Goal: Check status: Check status

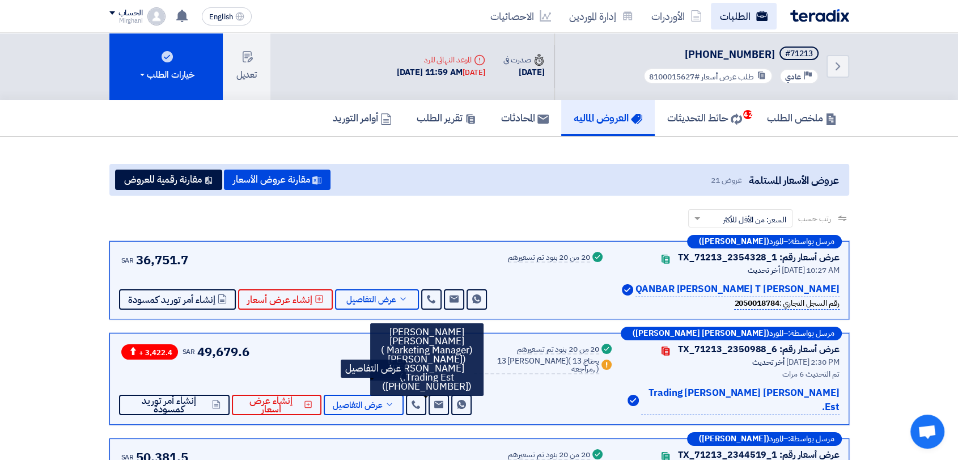
click at [735, 14] on link "الطلبات" at bounding box center [744, 16] width 66 height 27
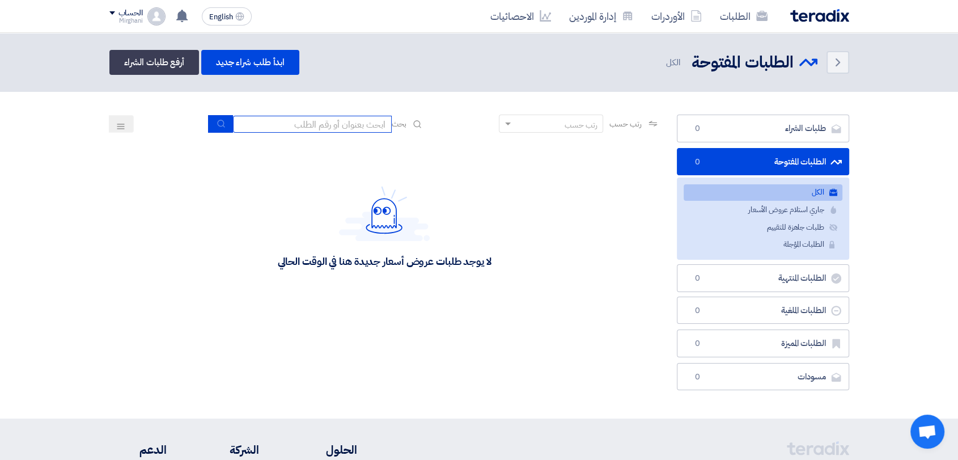
click at [306, 120] on input at bounding box center [312, 124] width 159 height 17
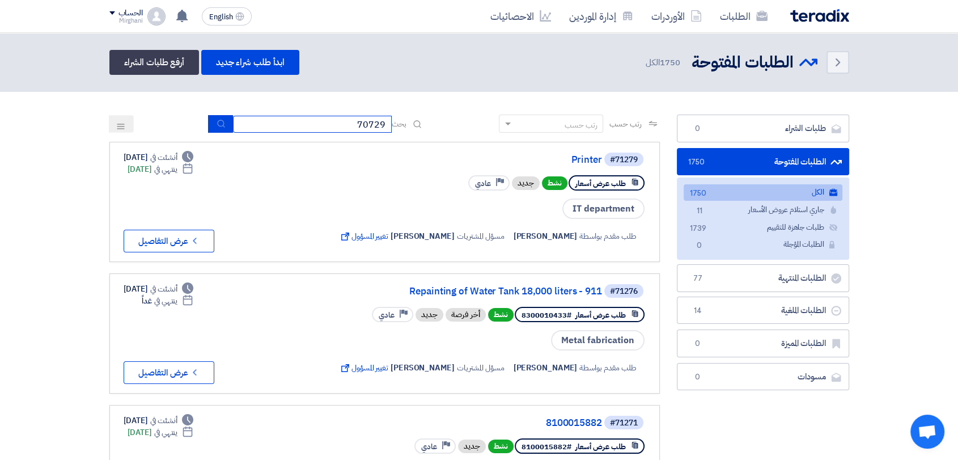
type input "70729"
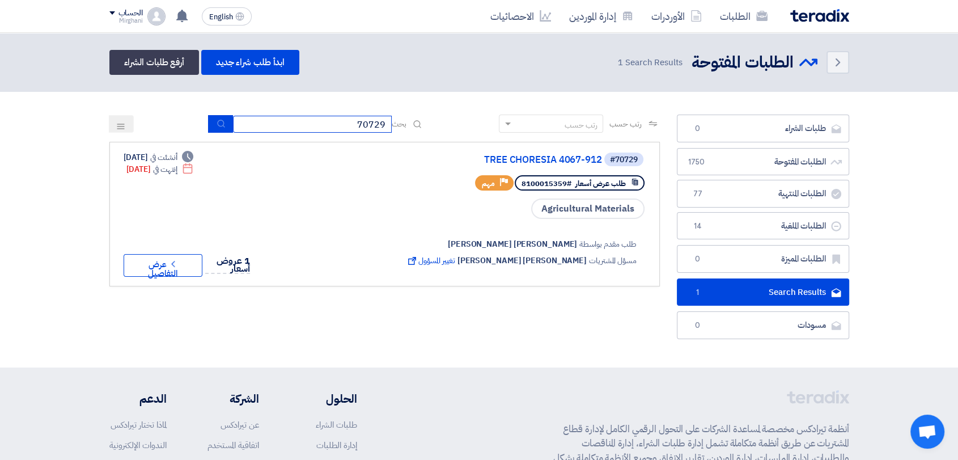
drag, startPoint x: 353, startPoint y: 124, endPoint x: 412, endPoint y: 128, distance: 59.1
click at [412, 128] on div "بحث 70729" at bounding box center [317, 124] width 216 height 18
type input "70927"
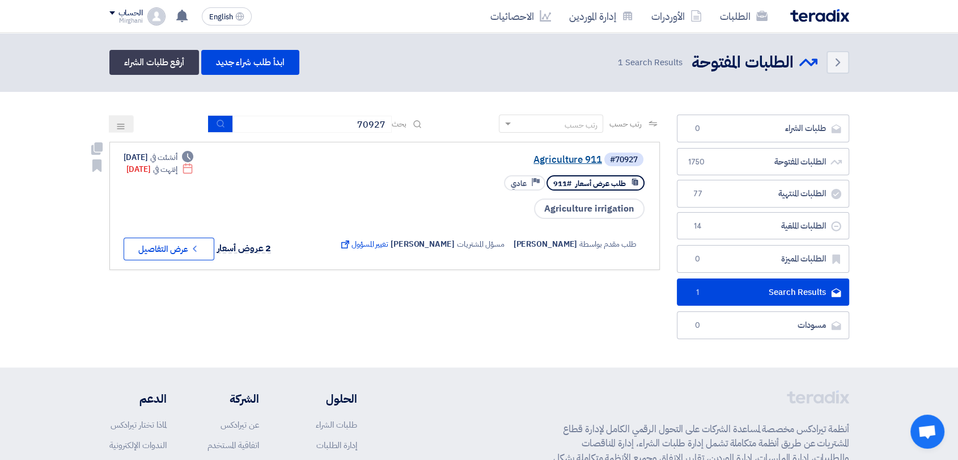
click at [552, 162] on link "Agriculture 911" at bounding box center [488, 160] width 227 height 10
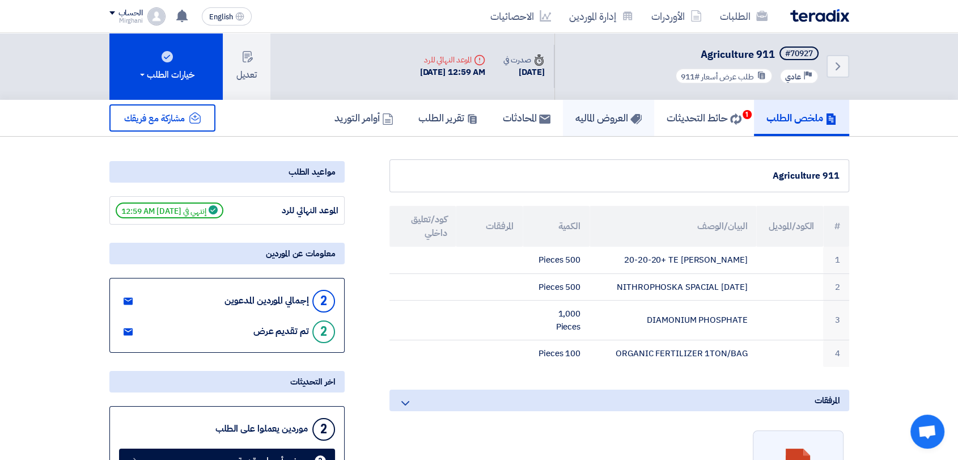
click at [586, 116] on h5 "العروض الماليه" at bounding box center [609, 117] width 66 height 13
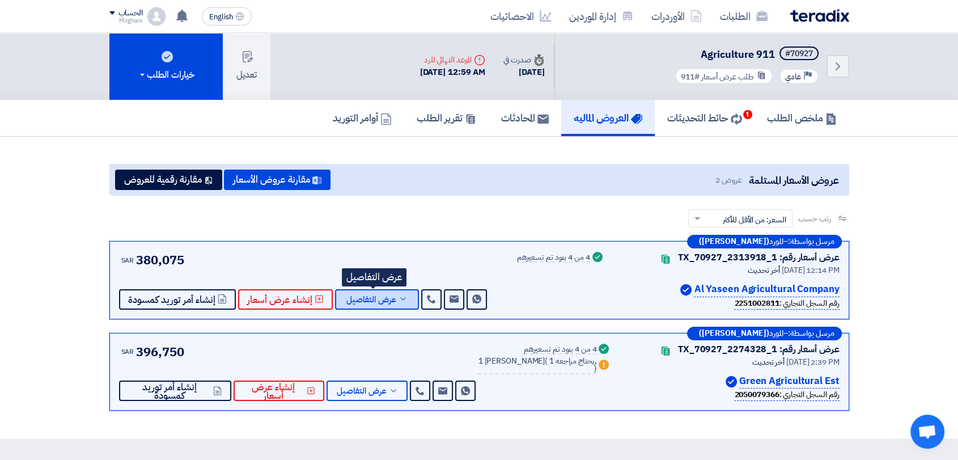
click at [391, 300] on span "عرض التفاصيل" at bounding box center [371, 299] width 50 height 9
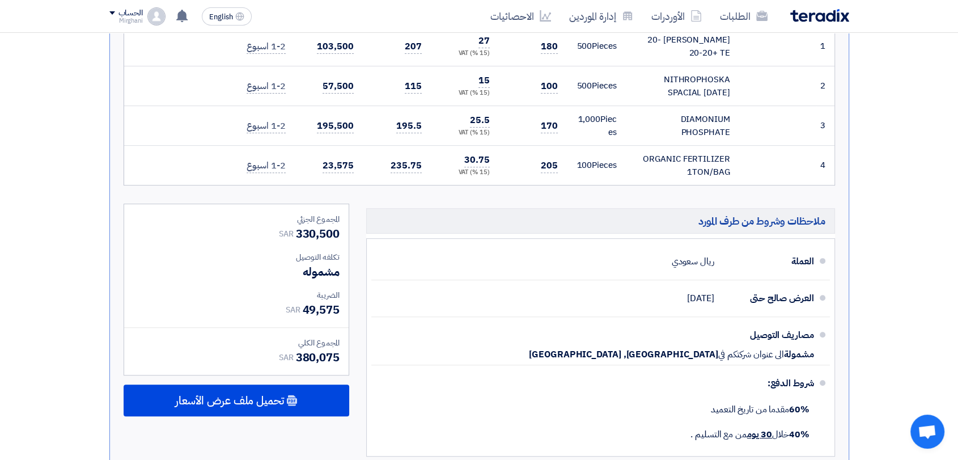
scroll to position [567, 0]
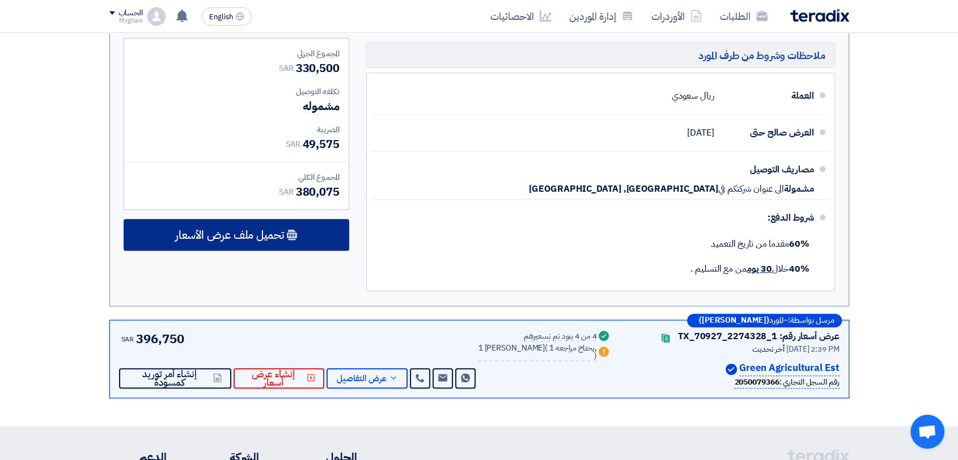
click at [303, 245] on div "تحميل ملف عرض الأسعار" at bounding box center [237, 235] width 226 height 32
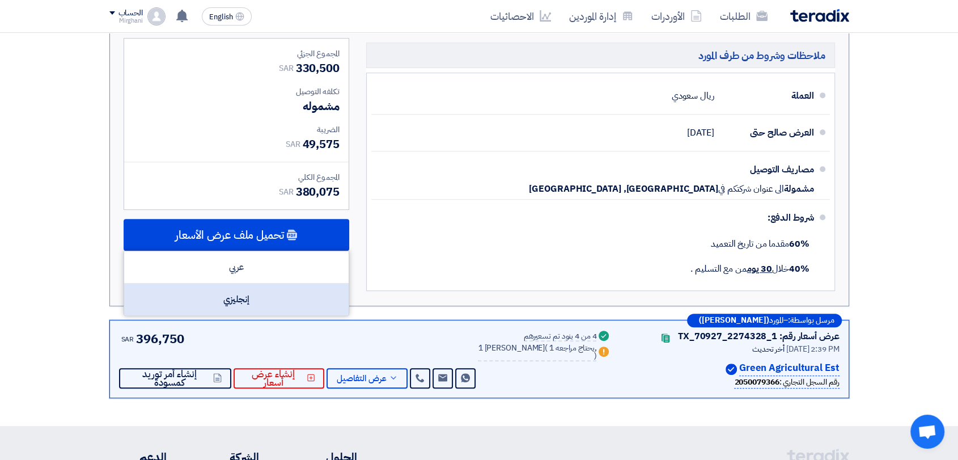
click at [295, 288] on div "إنجليزي" at bounding box center [236, 300] width 225 height 32
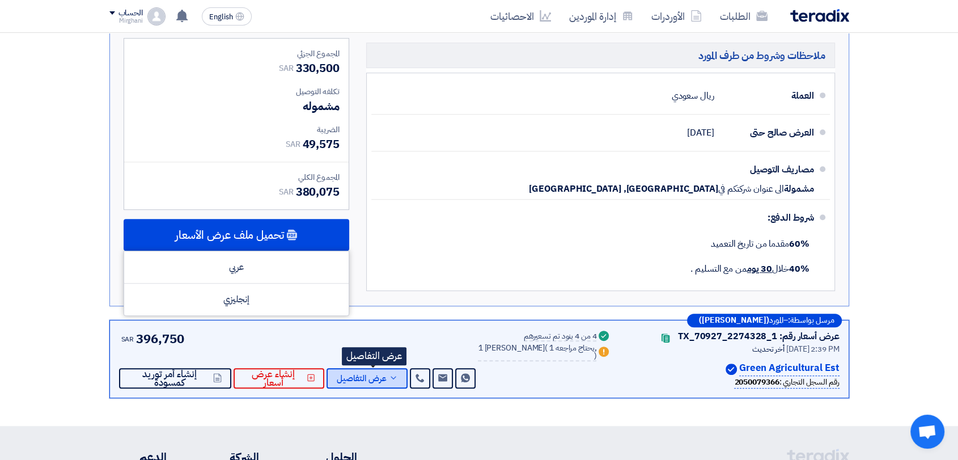
click at [358, 379] on span "عرض التفاصيل" at bounding box center [362, 378] width 50 height 9
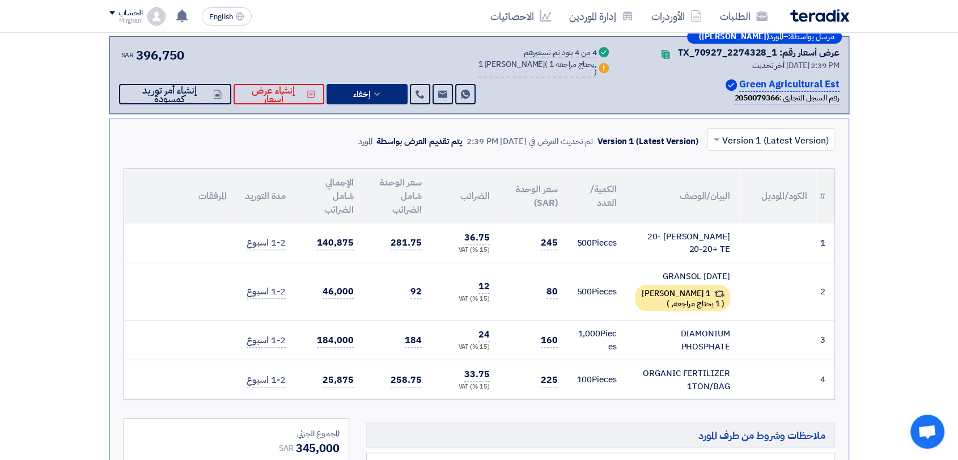
scroll to position [252, 0]
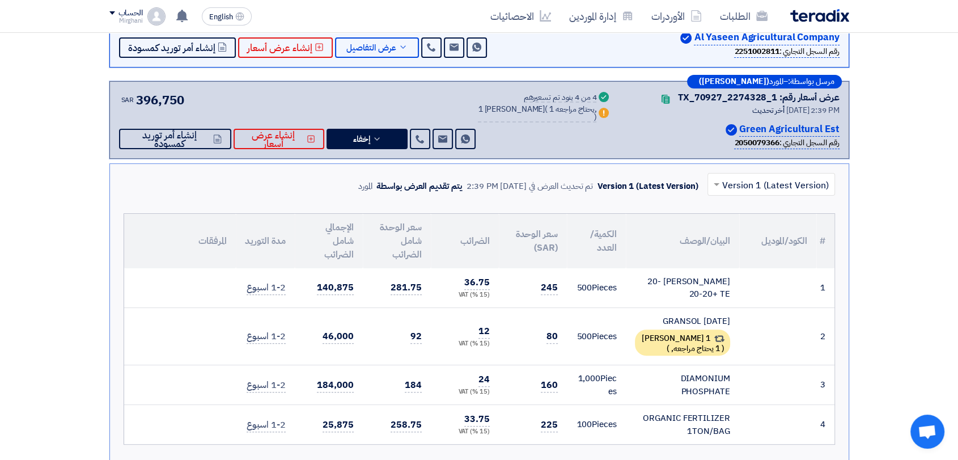
drag, startPoint x: 742, startPoint y: 128, endPoint x: 823, endPoint y: 125, distance: 81.1
click at [823, 125] on p "Green Agricultural Est" at bounding box center [789, 129] width 100 height 15
copy p "Green Agricultural"
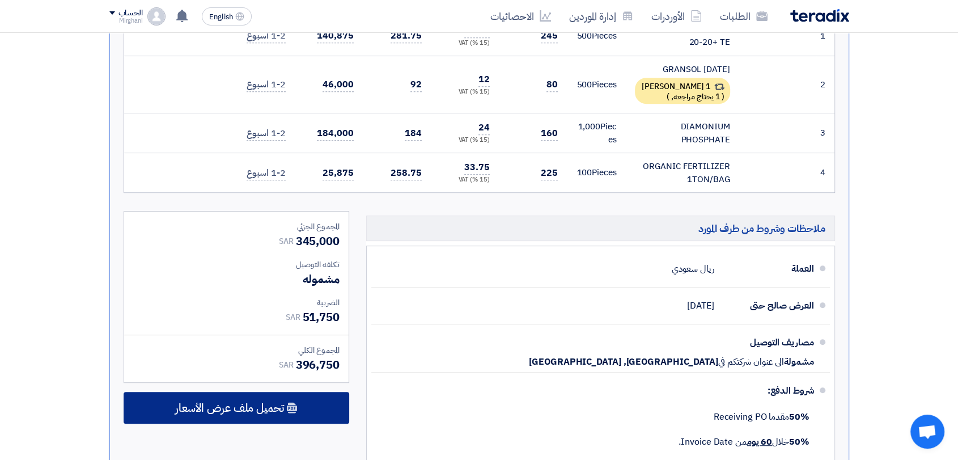
click at [236, 411] on span "تحميل ملف عرض الأسعار" at bounding box center [229, 408] width 109 height 10
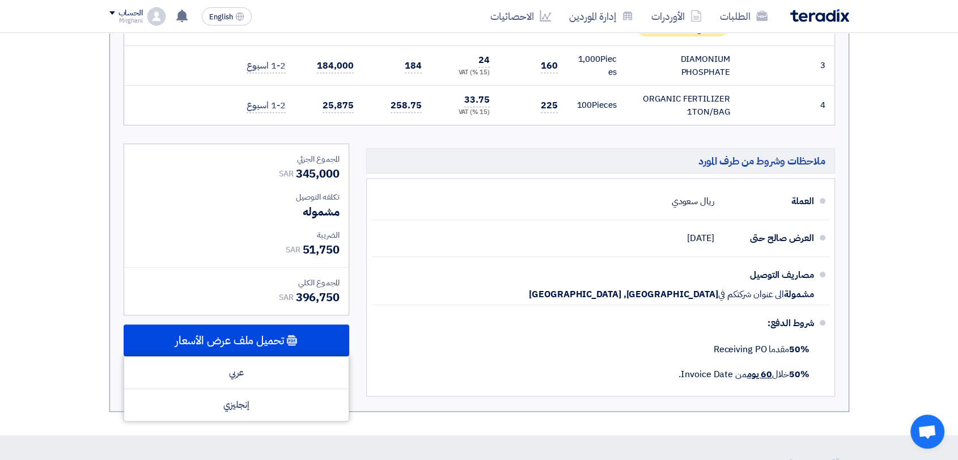
scroll to position [630, 0]
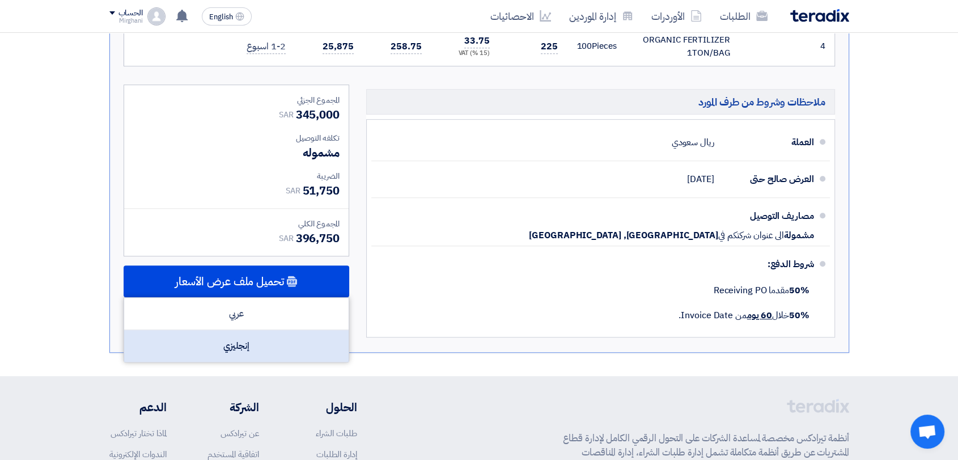
click at [255, 348] on div "إنجليزي" at bounding box center [236, 346] width 225 height 32
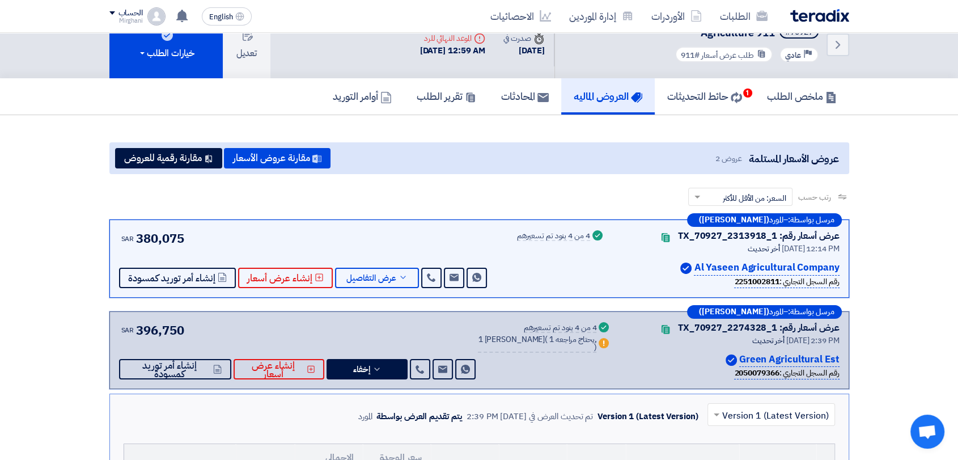
scroll to position [0, 0]
